Goal: Task Accomplishment & Management: Complete application form

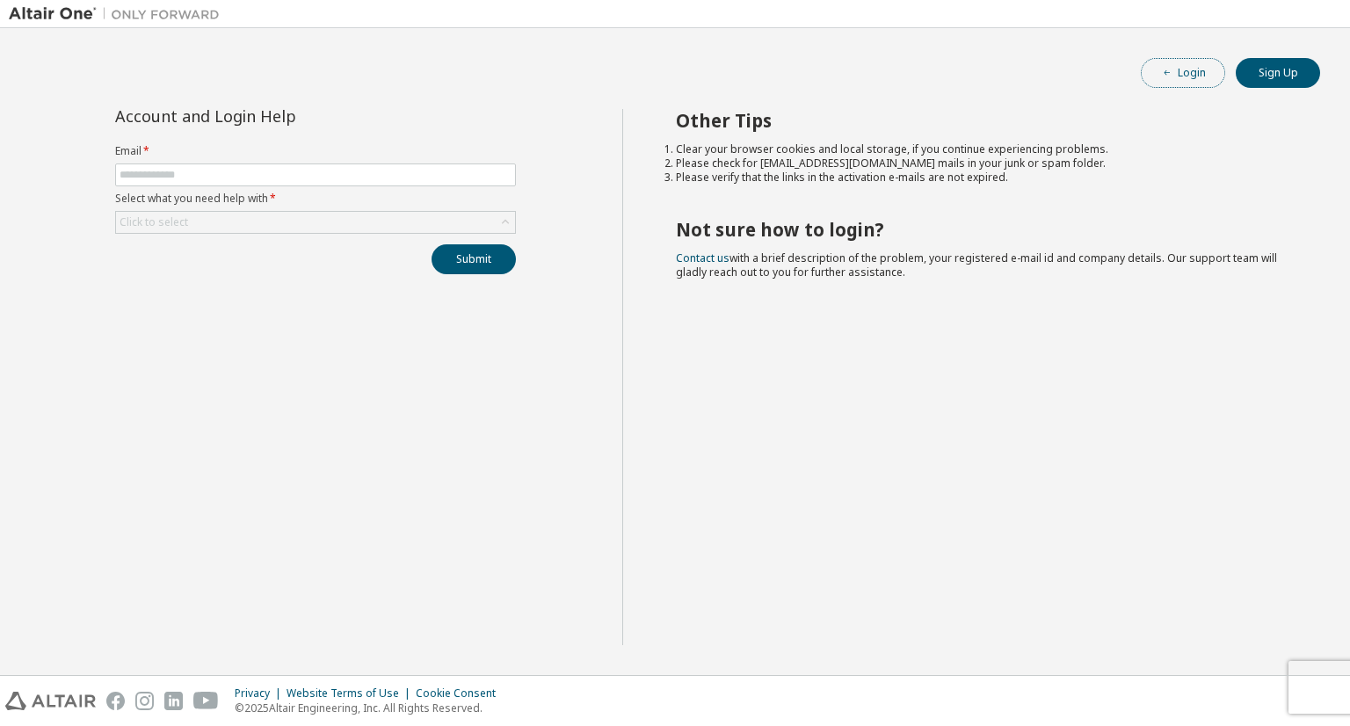
click at [1187, 68] on button "Login" at bounding box center [1183, 73] width 84 height 30
click at [169, 171] on input "text" at bounding box center [316, 175] width 392 height 14
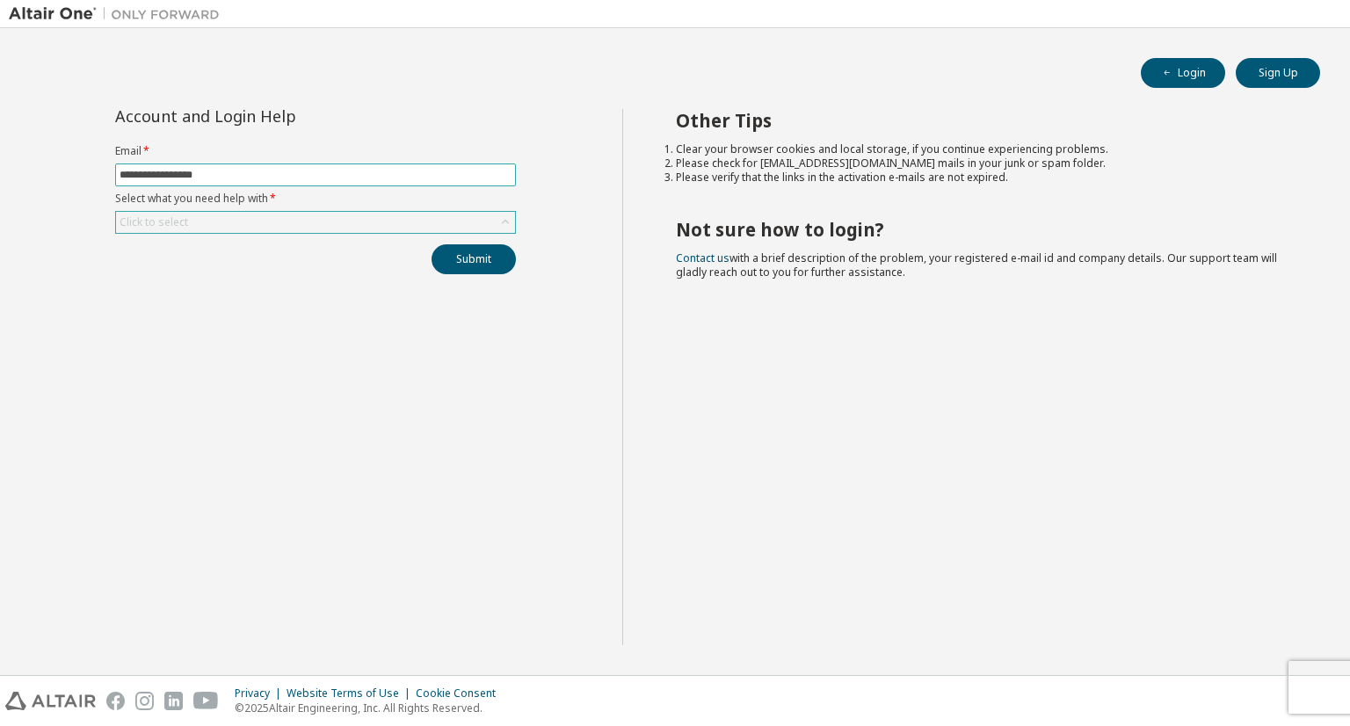
type input "**********"
click at [183, 229] on div "Click to select" at bounding box center [154, 222] width 74 height 19
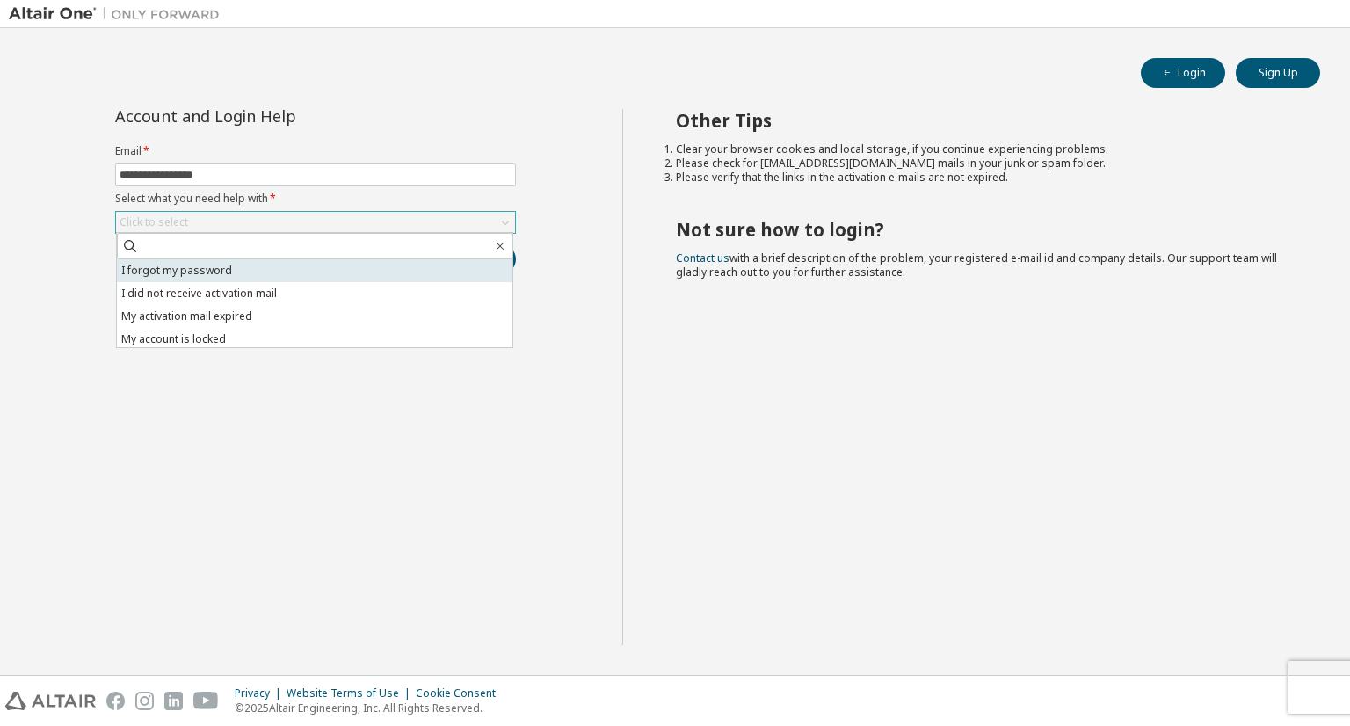
click at [201, 272] on li "I forgot my password" at bounding box center [315, 270] width 396 height 23
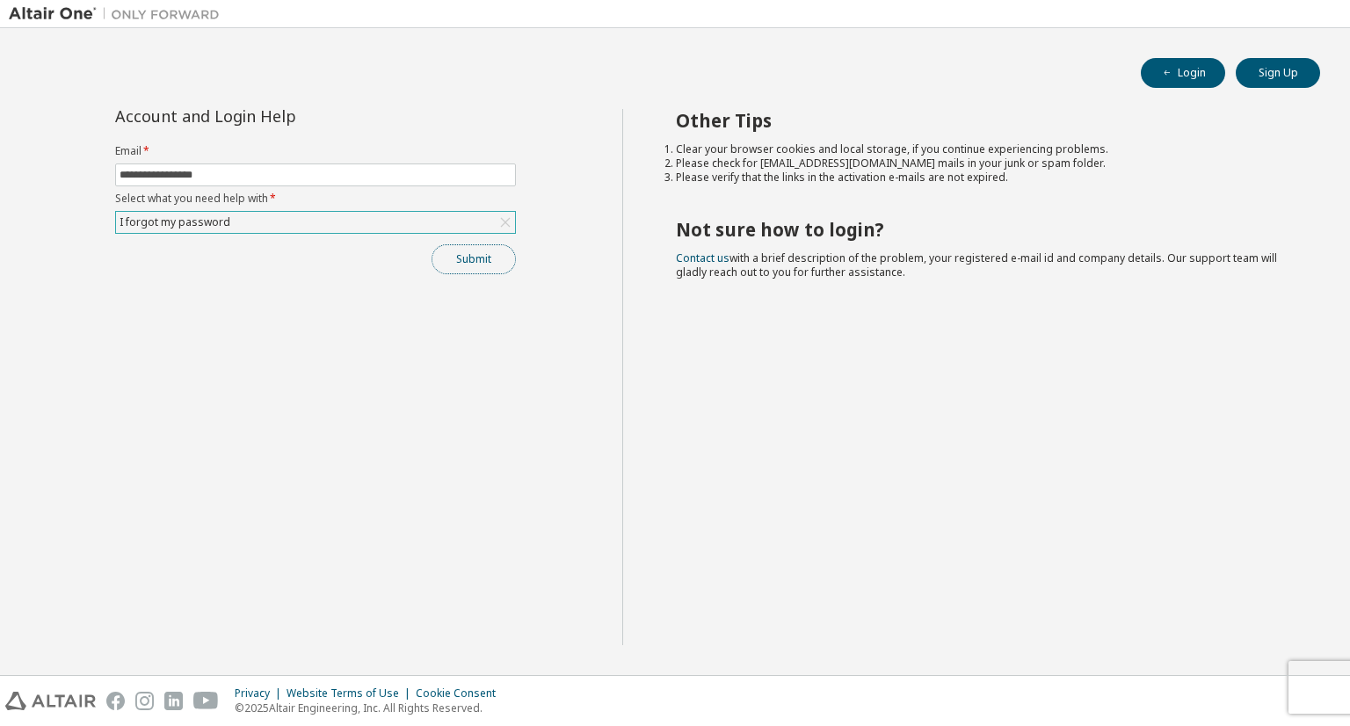
click at [463, 254] on button "Submit" at bounding box center [474, 259] width 84 height 30
click at [475, 257] on button "Submit" at bounding box center [474, 259] width 84 height 30
click at [1319, 675] on div "Please contact Altair support for assistance." at bounding box center [1204, 686] width 257 height 51
